Goal: Check status: Check status

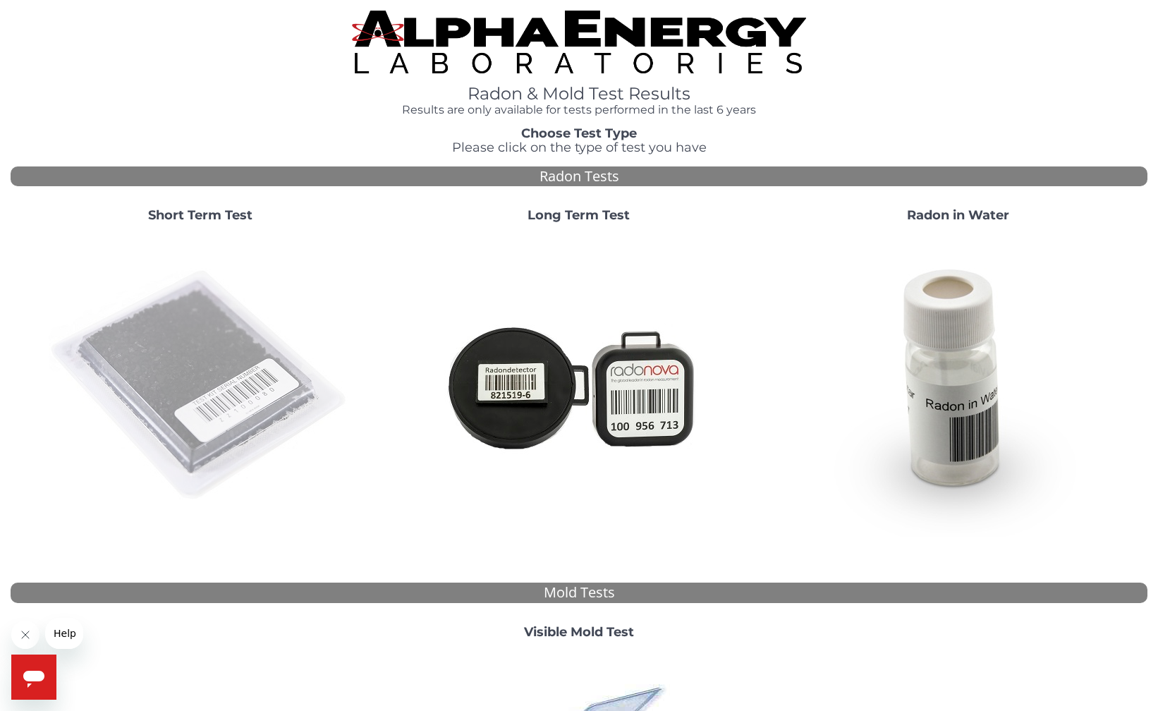
click at [212, 465] on img at bounding box center [200, 385] width 303 height 303
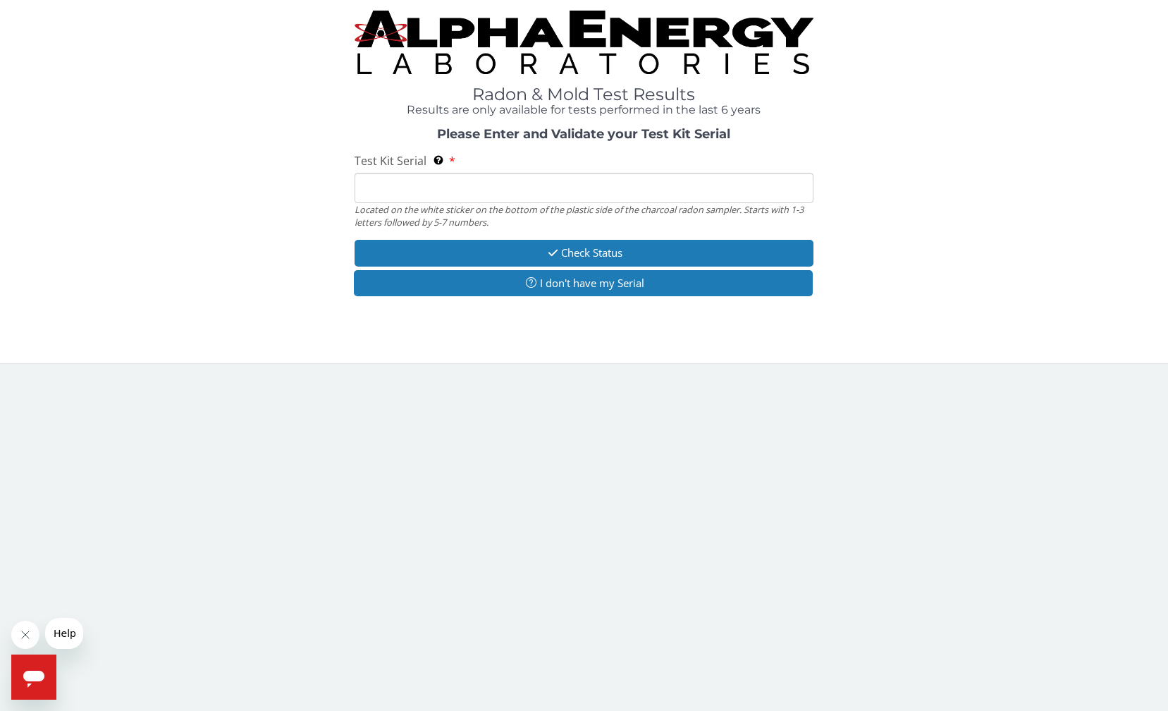
click at [417, 186] on input "Test Kit Serial Located on the white sticker on the bottom of the plastic side …" at bounding box center [584, 188] width 459 height 30
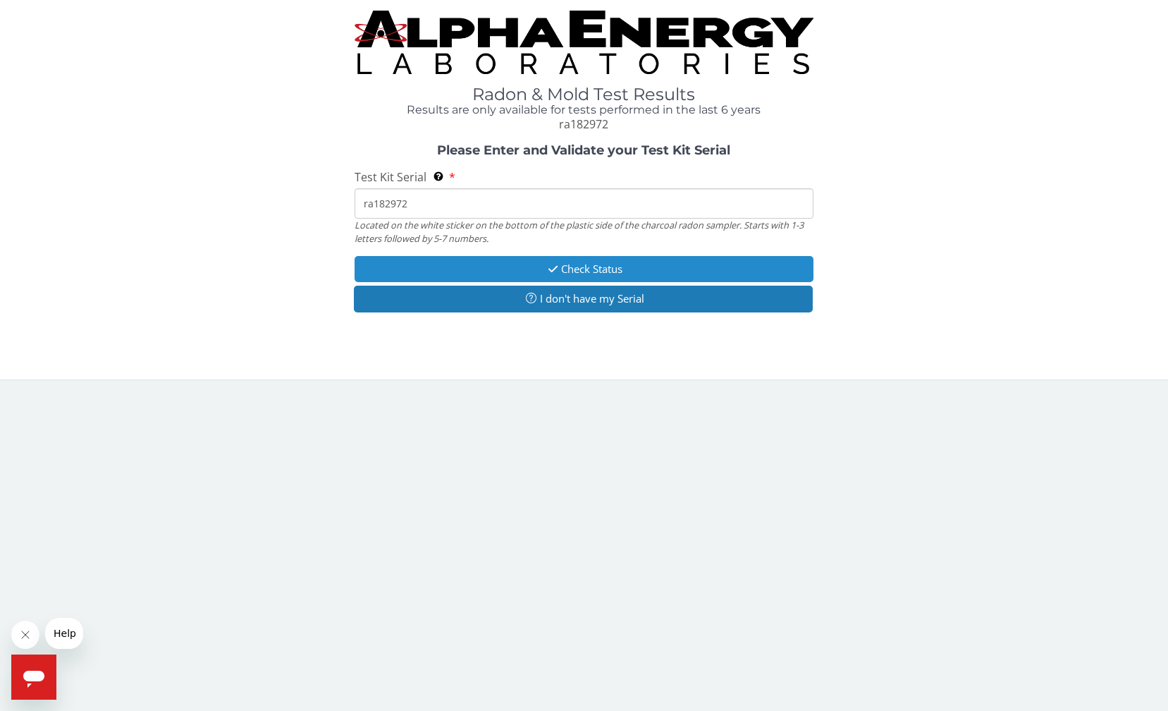
type input "ra182972"
click at [576, 268] on button "Check Status" at bounding box center [584, 269] width 459 height 26
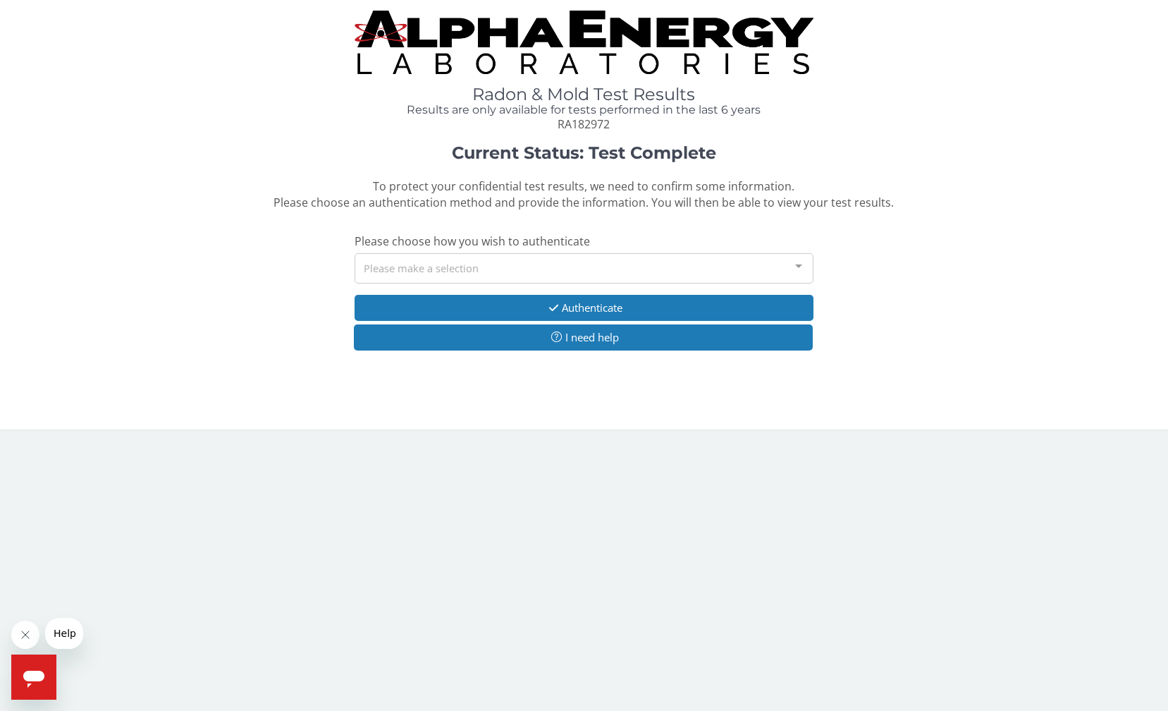
click at [802, 271] on div at bounding box center [799, 267] width 28 height 27
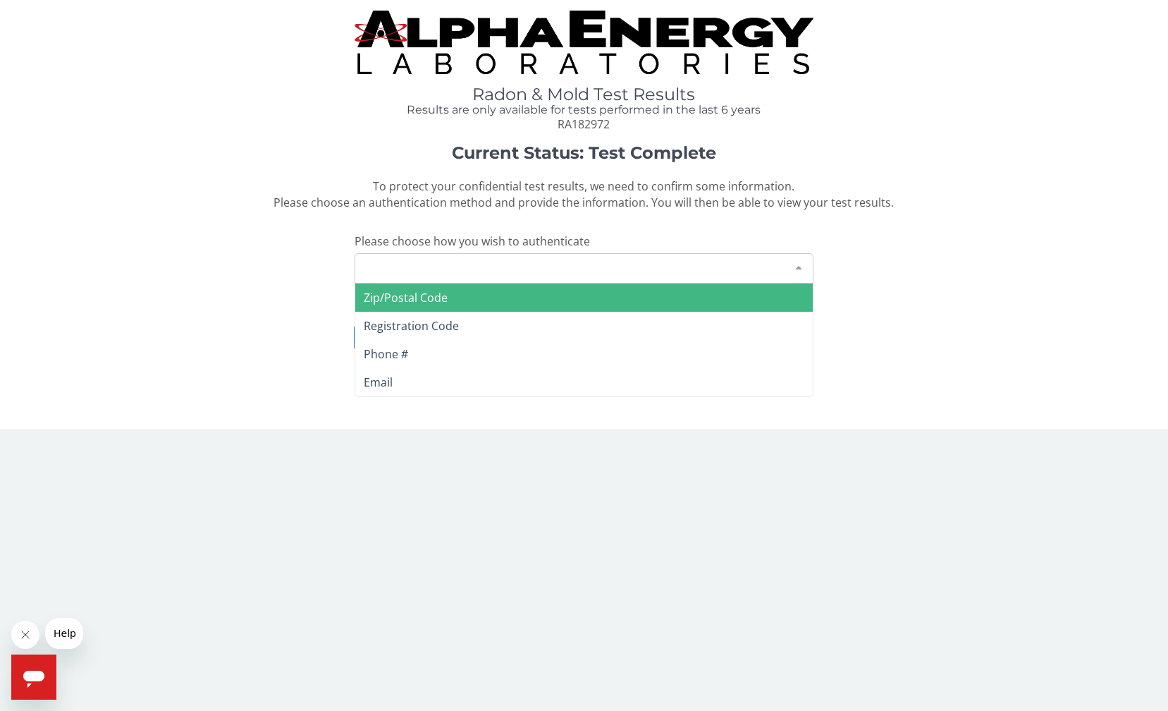
click at [390, 298] on span "Zip/Postal Code" at bounding box center [406, 298] width 84 height 16
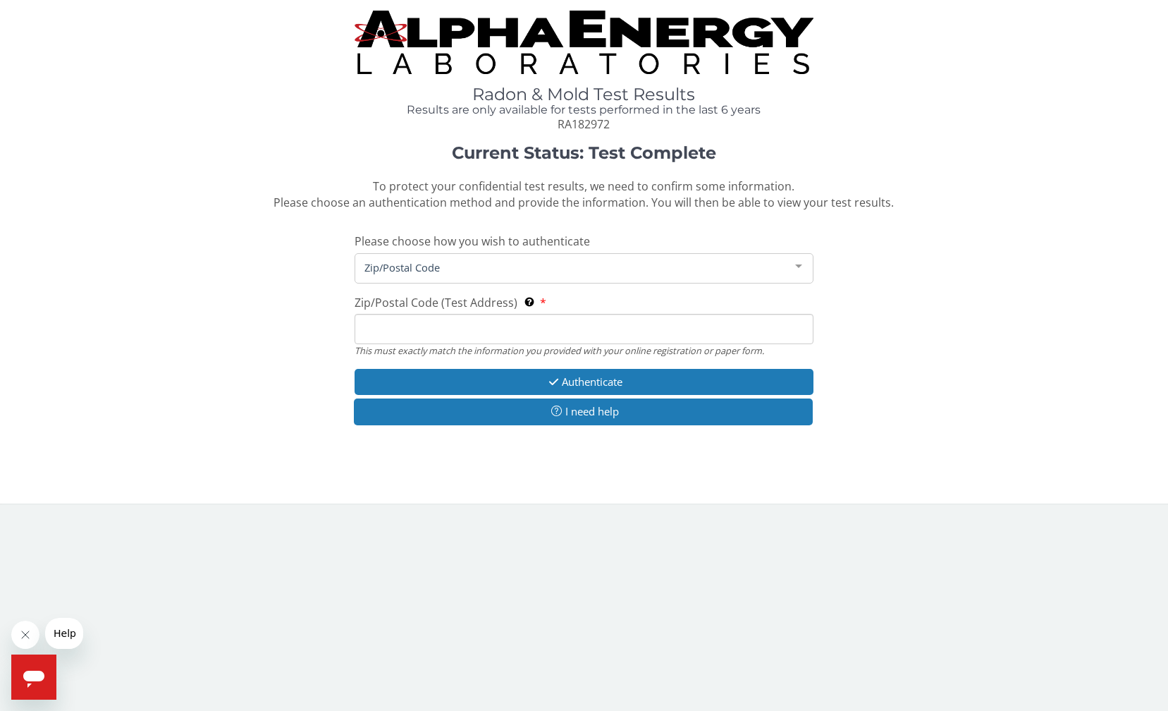
click at [663, 285] on div "Current Status: Test Complete To protect your confidential test results, we nee…" at bounding box center [584, 292] width 1147 height 296
click at [672, 271] on span "Zip/Postal Code" at bounding box center [573, 267] width 424 height 16
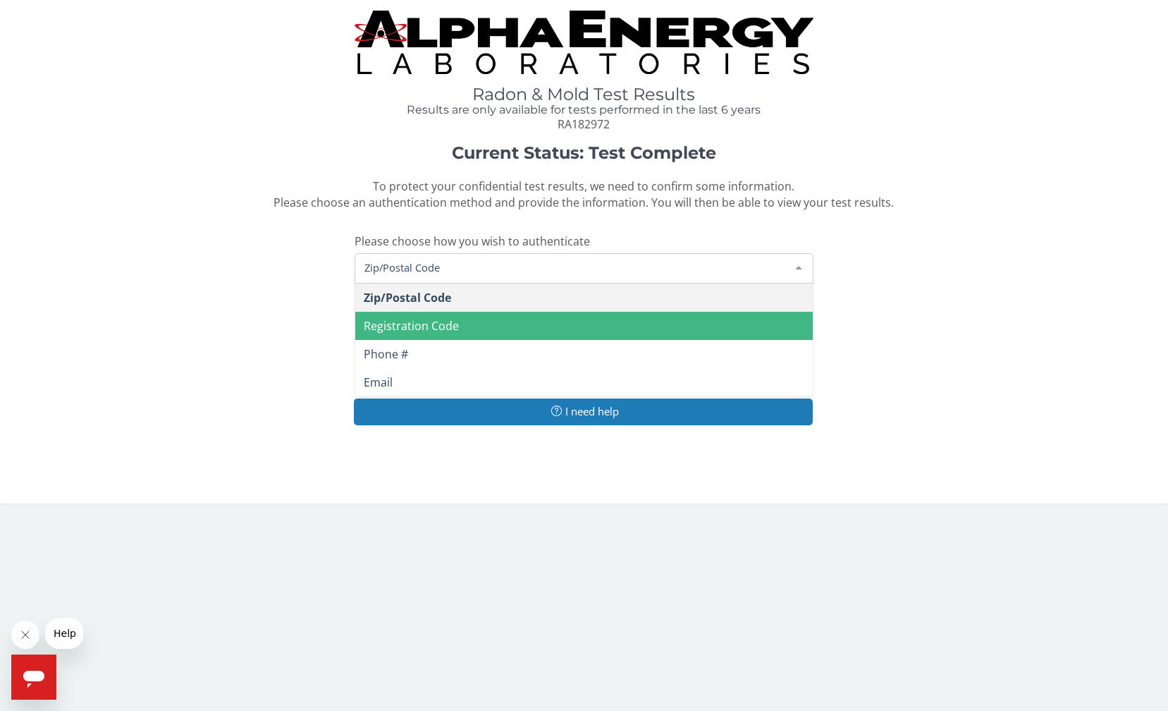
click at [458, 317] on span "Registration Code" at bounding box center [584, 326] width 458 height 28
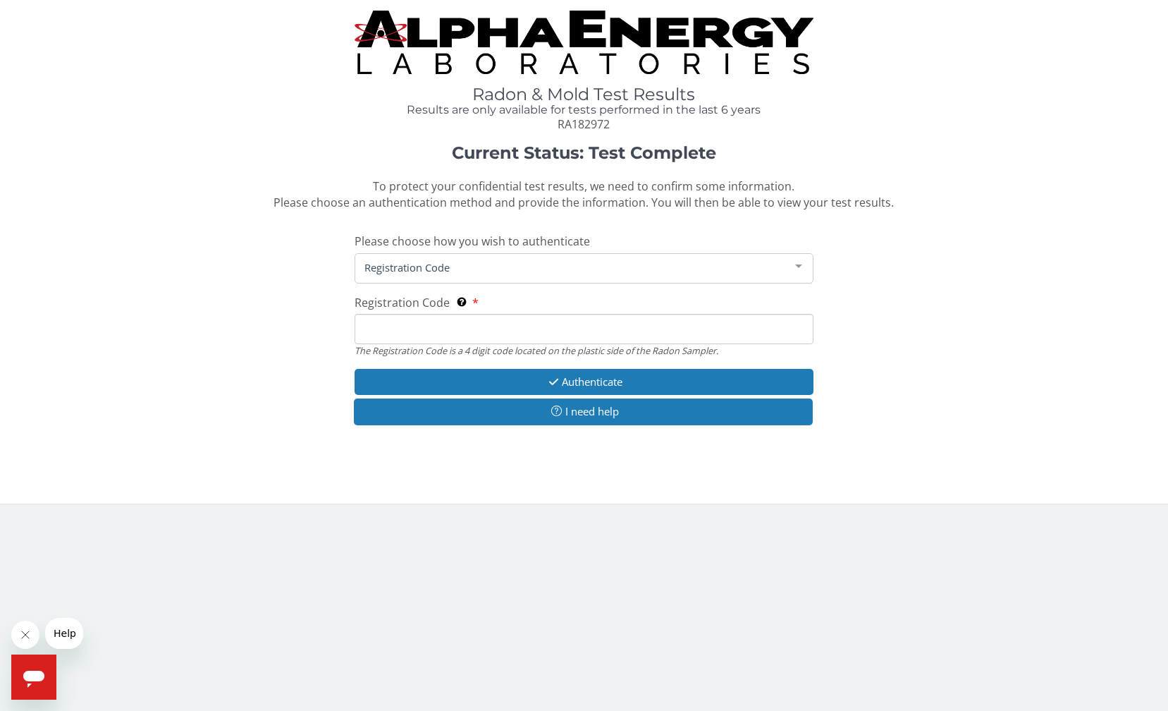
click at [462, 329] on input "Registration Code The Registration Code is a 4 digit code located on the plasti…" at bounding box center [584, 329] width 459 height 30
type input "6228"
click at [602, 378] on button "Authenticate" at bounding box center [584, 382] width 459 height 26
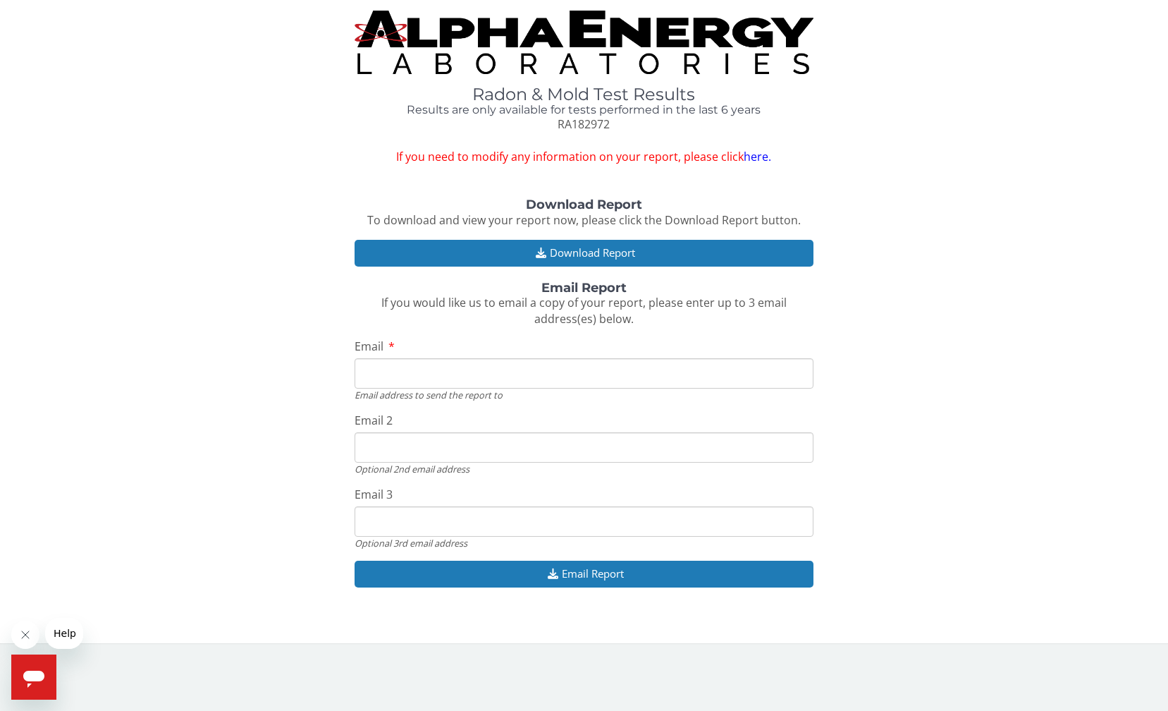
click at [565, 365] on input "Email" at bounding box center [584, 373] width 459 height 30
type input "[EMAIL_ADDRESS][DOMAIN_NAME]"
drag, startPoint x: 493, startPoint y: 446, endPoint x: 360, endPoint y: 447, distance: 134.0
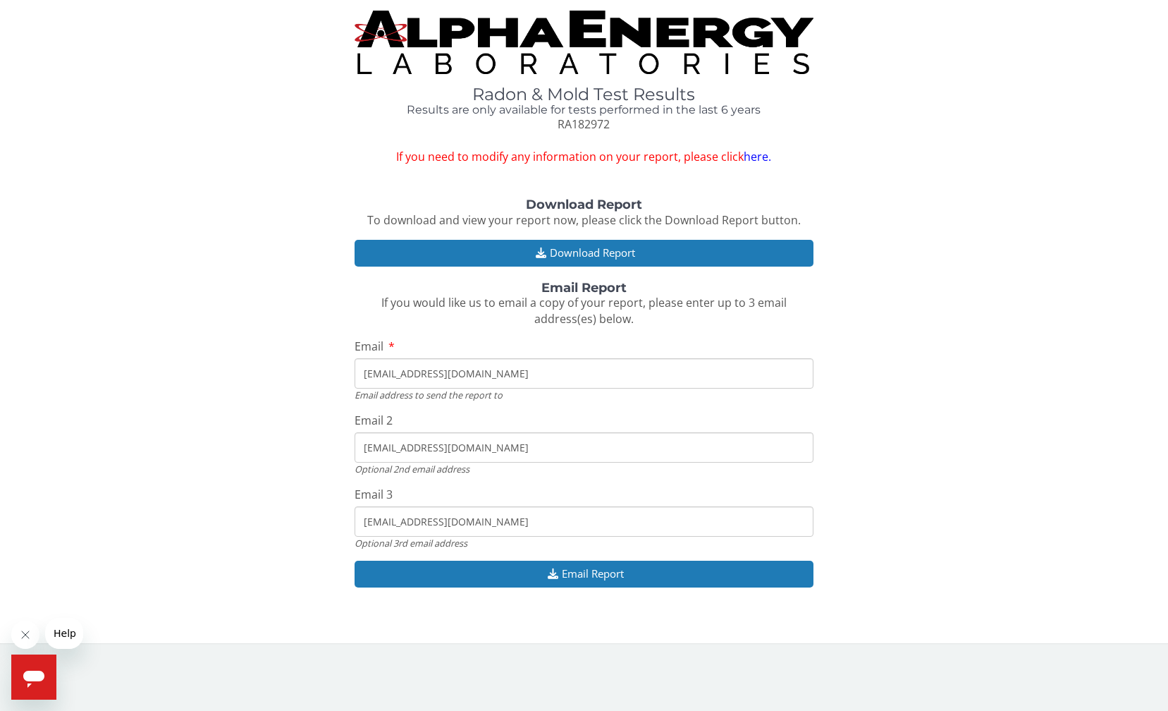
click at [360, 447] on input "[EMAIL_ADDRESS][DOMAIN_NAME]" at bounding box center [584, 447] width 459 height 30
drag, startPoint x: 510, startPoint y: 521, endPoint x: 334, endPoint y: 529, distance: 175.7
click at [334, 529] on div "Download Report To download and view your report now, please click the Download…" at bounding box center [584, 399] width 1147 height 403
drag, startPoint x: 483, startPoint y: 522, endPoint x: 324, endPoint y: 508, distance: 159.9
click at [324, 508] on div "Download Report To download and view your report now, please click the Download…" at bounding box center [584, 399] width 1147 height 403
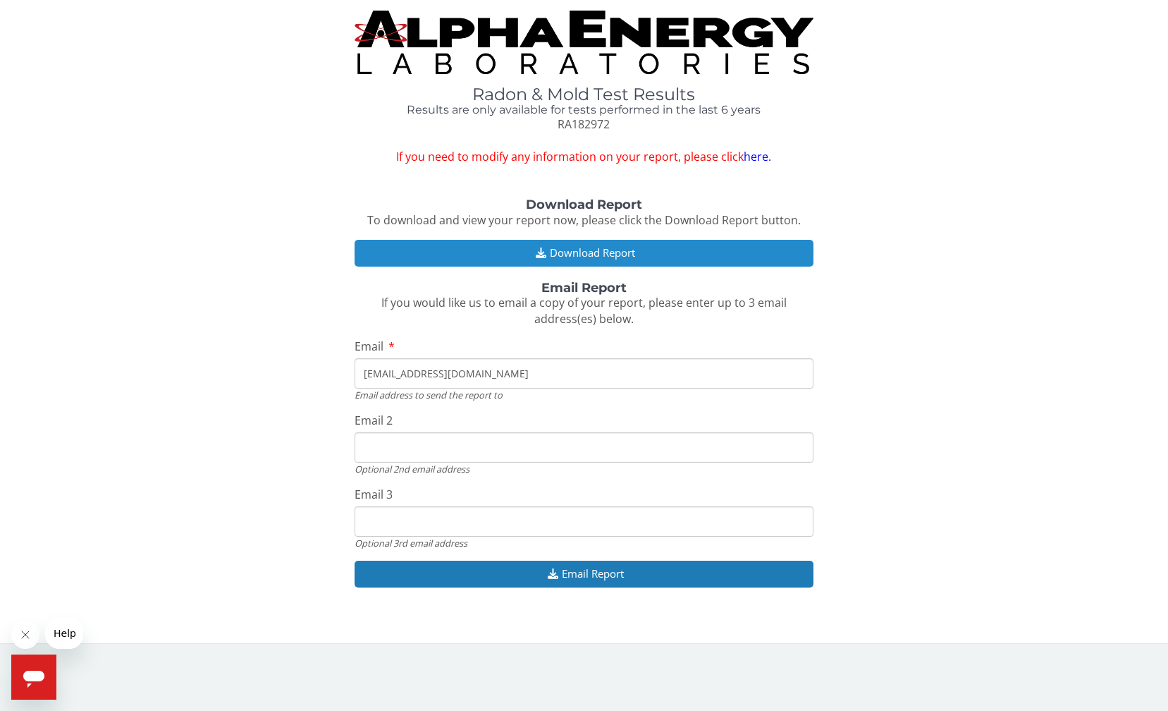
click at [577, 254] on button "Download Report" at bounding box center [584, 253] width 459 height 26
